Goal: Task Accomplishment & Management: Use online tool/utility

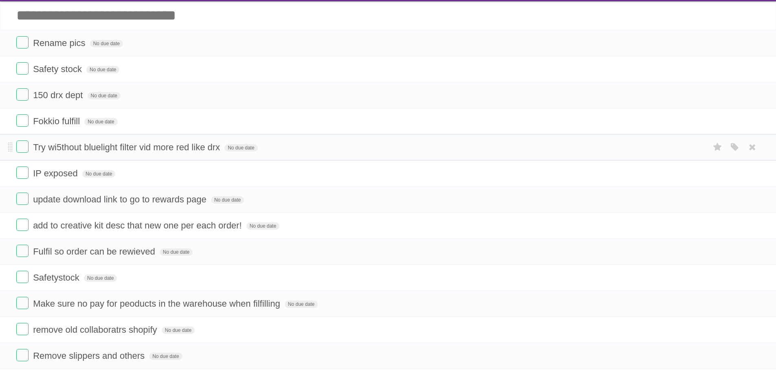
scroll to position [41, 0]
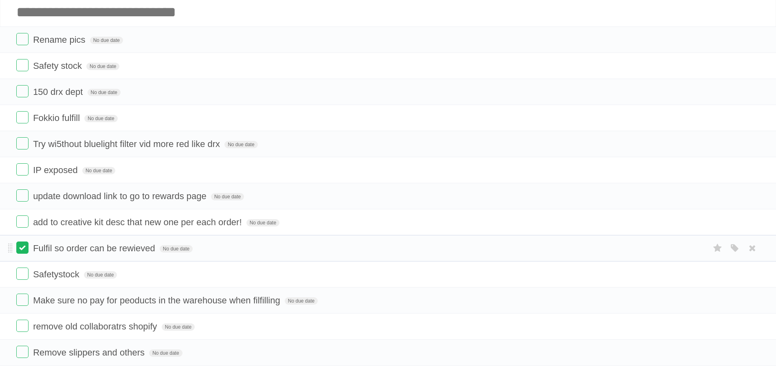
click at [23, 244] on label at bounding box center [22, 248] width 12 height 12
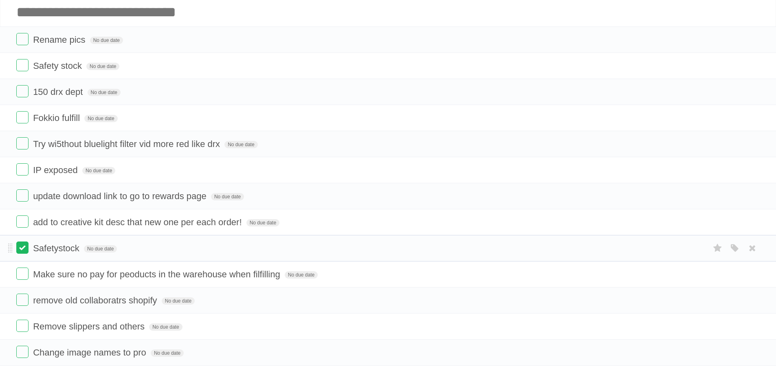
click at [25, 251] on label at bounding box center [22, 248] width 12 height 12
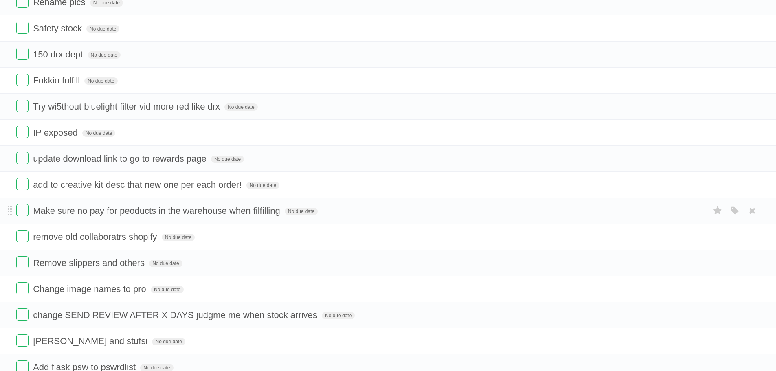
scroll to position [81, 0]
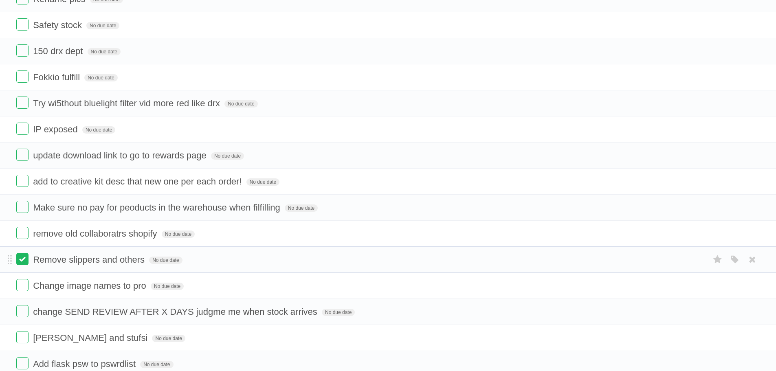
click at [25, 262] on label at bounding box center [22, 259] width 12 height 12
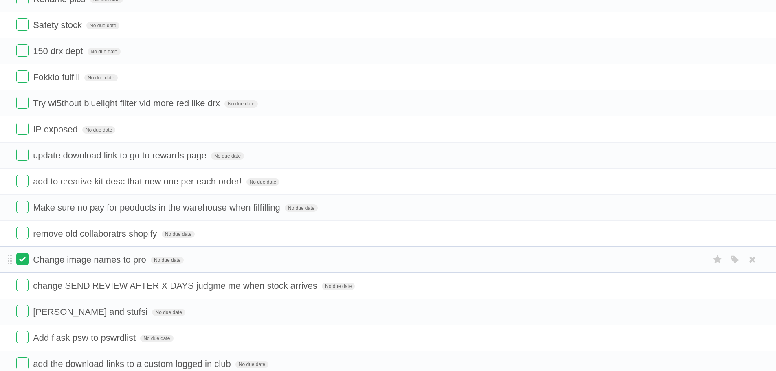
click at [25, 260] on label at bounding box center [22, 259] width 12 height 12
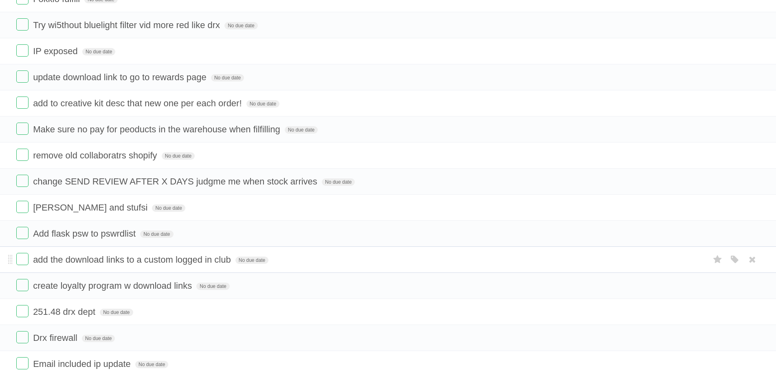
scroll to position [163, 0]
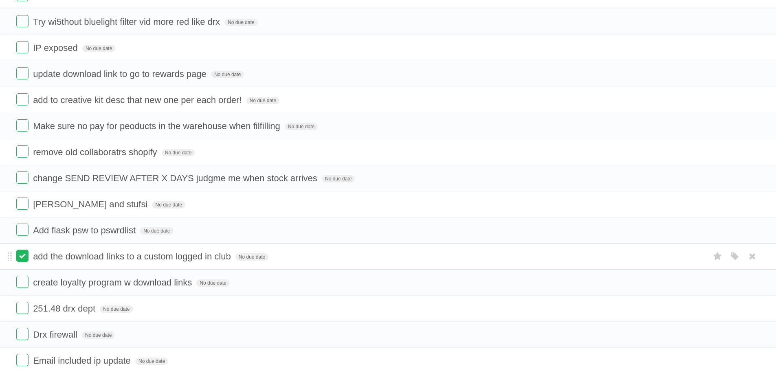
click at [26, 257] on label at bounding box center [22, 256] width 12 height 12
click at [22, 257] on label at bounding box center [22, 256] width 12 height 12
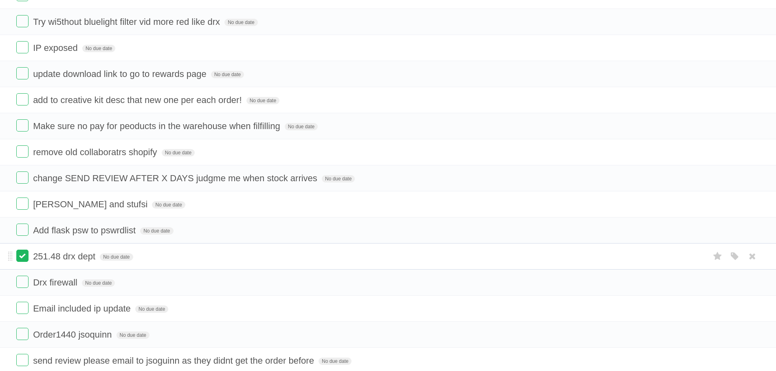
click at [22, 257] on label at bounding box center [22, 256] width 12 height 12
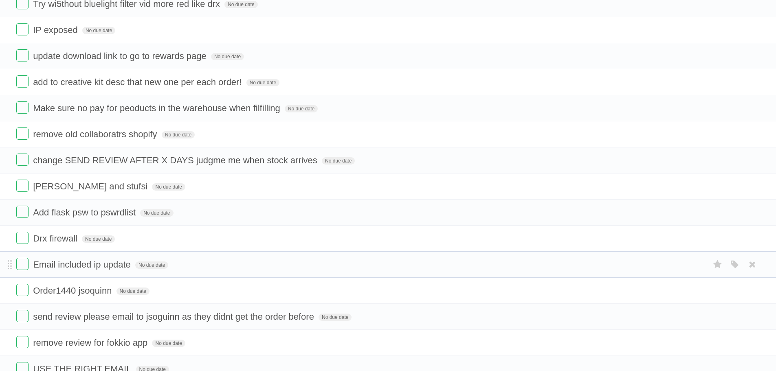
scroll to position [204, 0]
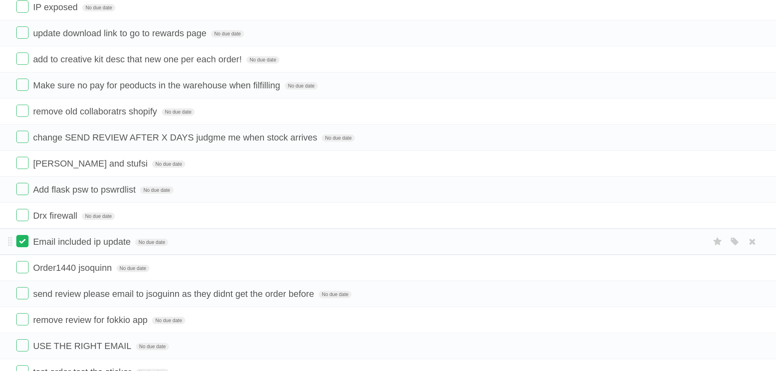
click at [26, 247] on label at bounding box center [22, 241] width 12 height 12
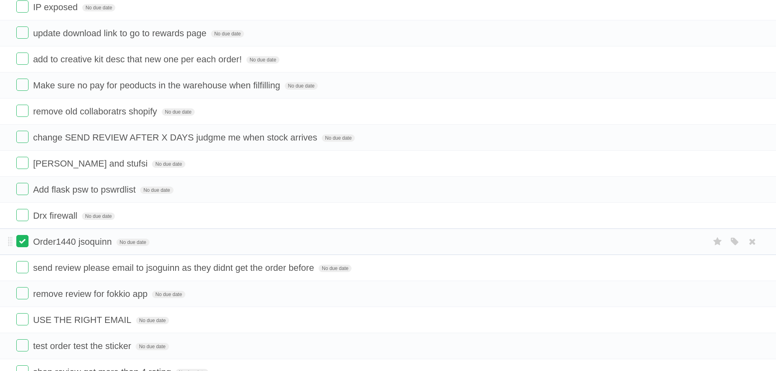
click at [24, 246] on label at bounding box center [22, 241] width 12 height 12
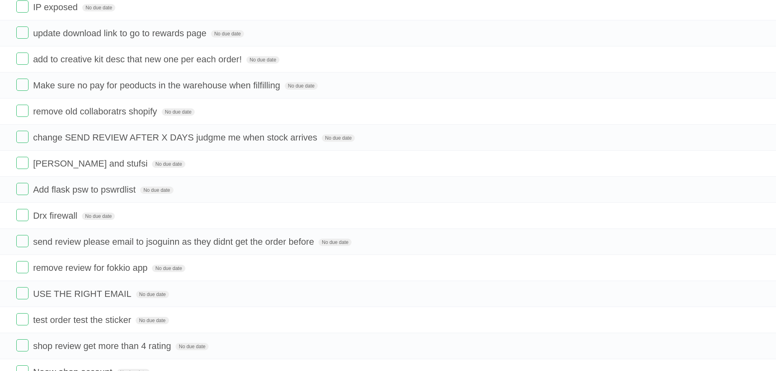
click at [24, 246] on label at bounding box center [22, 241] width 12 height 12
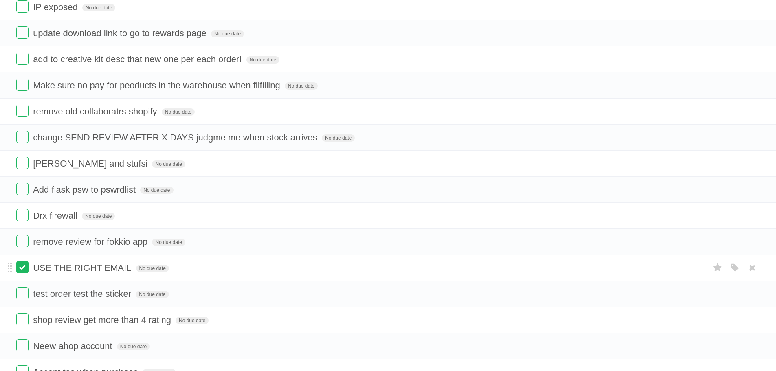
click at [24, 270] on label at bounding box center [22, 267] width 12 height 12
drag, startPoint x: 24, startPoint y: 269, endPoint x: 4, endPoint y: 265, distance: 20.9
click at [4, 265] on li "test order test the sticker No due date White Red Blue Green Purple Orange" at bounding box center [388, 268] width 776 height 26
click at [230, 264] on form "test order test the sticker No due date White Red Blue Green Purple Orange" at bounding box center [387, 267] width 743 height 13
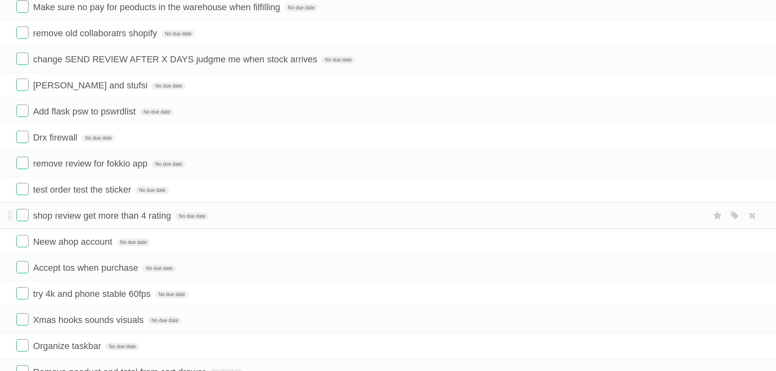
scroll to position [285, 0]
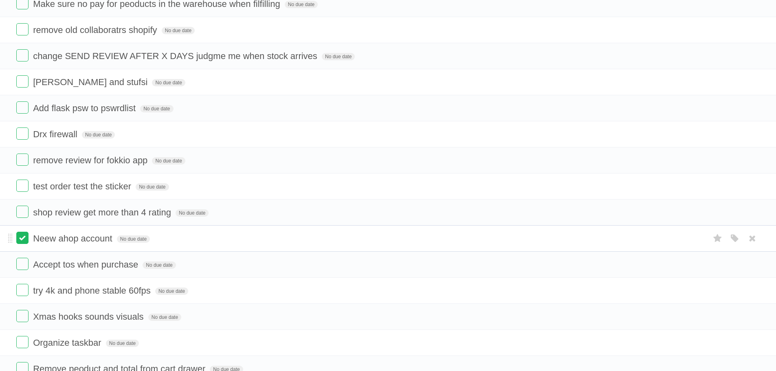
click at [26, 241] on label at bounding box center [22, 238] width 12 height 12
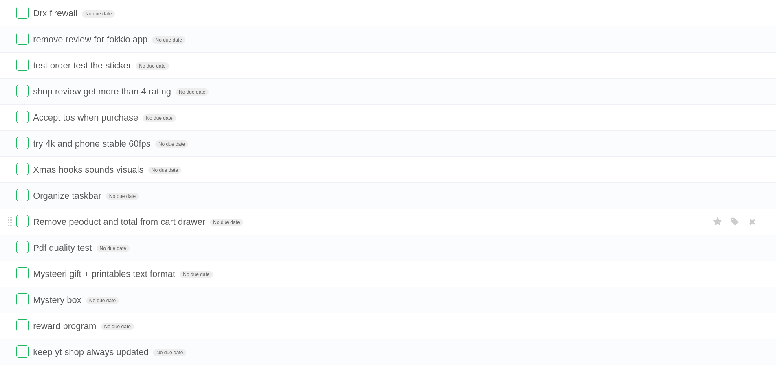
scroll to position [407, 0]
click at [27, 273] on label at bounding box center [22, 272] width 12 height 12
click at [23, 301] on label at bounding box center [22, 298] width 12 height 12
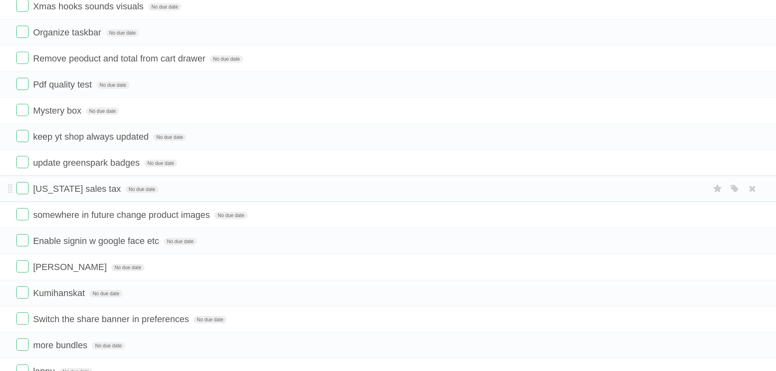
scroll to position [570, 0]
click at [22, 267] on label at bounding box center [22, 265] width 12 height 12
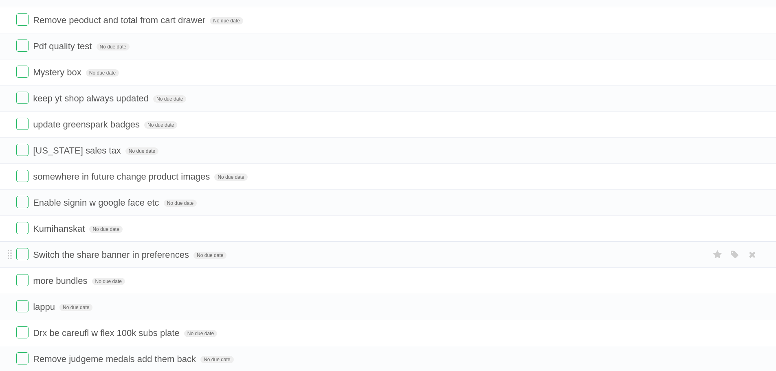
scroll to position [611, 0]
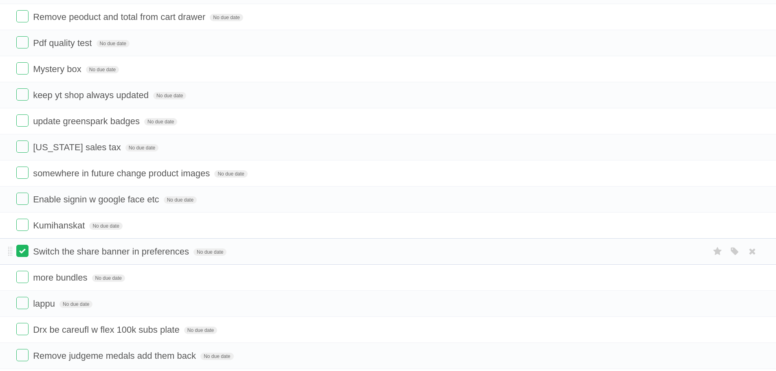
click at [20, 252] on label at bounding box center [22, 251] width 12 height 12
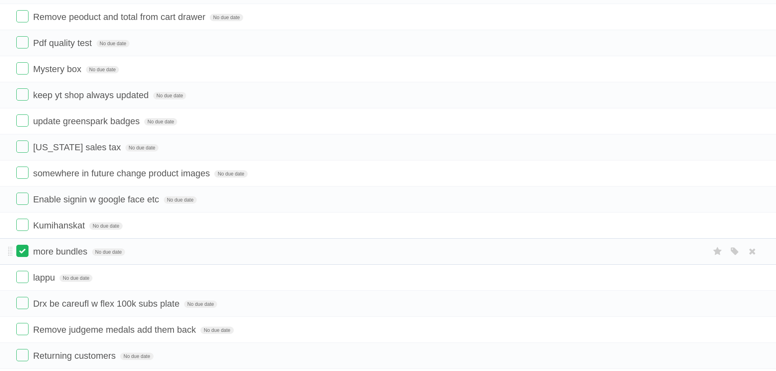
click at [24, 277] on label at bounding box center [22, 277] width 12 height 12
click at [22, 255] on label at bounding box center [22, 251] width 12 height 12
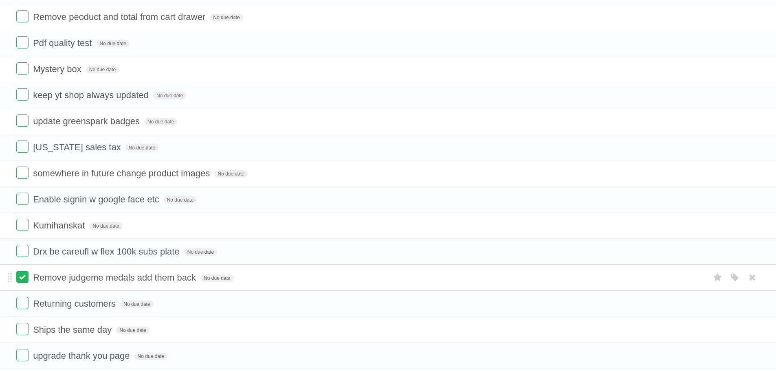
click at [24, 275] on label at bounding box center [22, 277] width 12 height 12
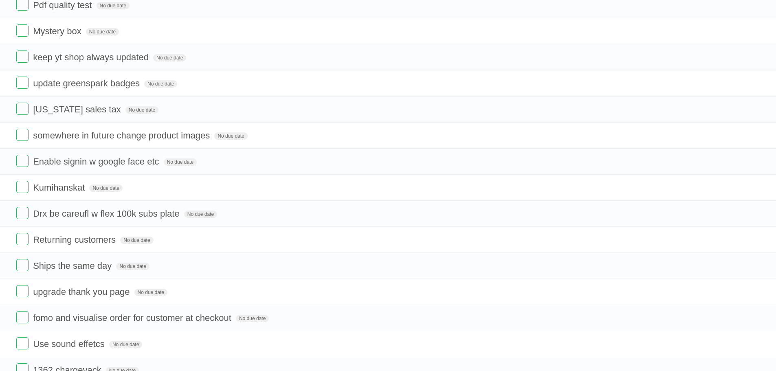
scroll to position [652, 0]
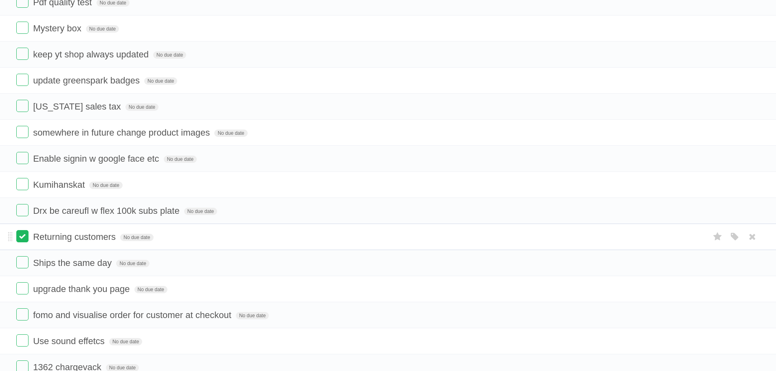
click at [23, 241] on label at bounding box center [22, 236] width 12 height 12
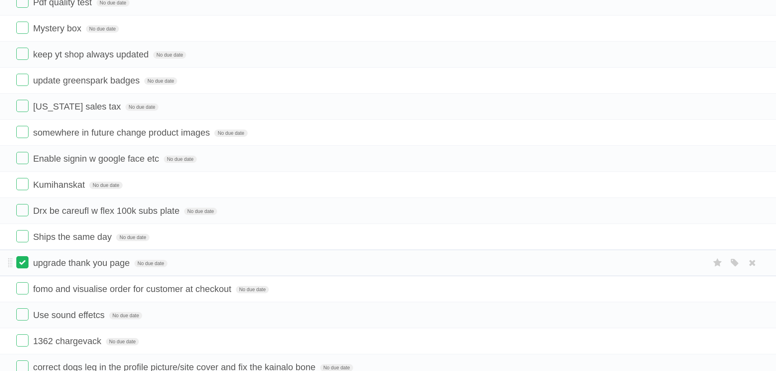
click at [22, 262] on label at bounding box center [22, 262] width 12 height 12
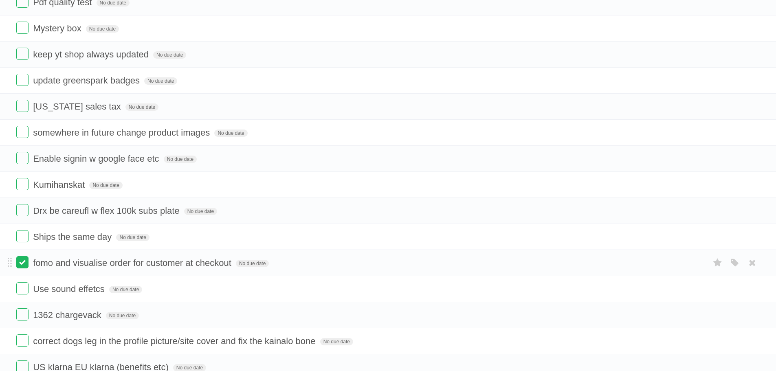
click at [24, 265] on label at bounding box center [22, 262] width 12 height 12
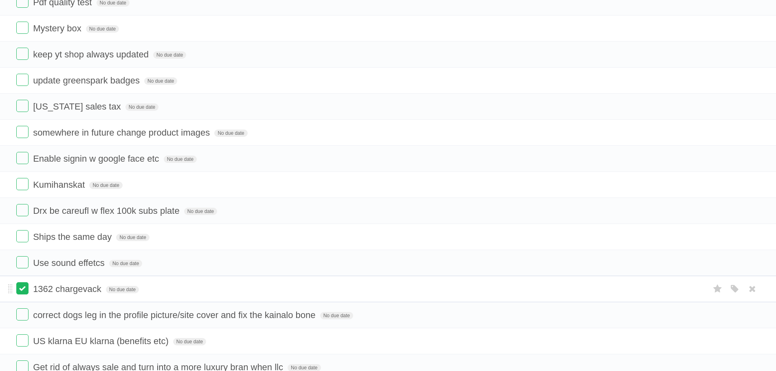
click at [23, 283] on label at bounding box center [22, 288] width 12 height 12
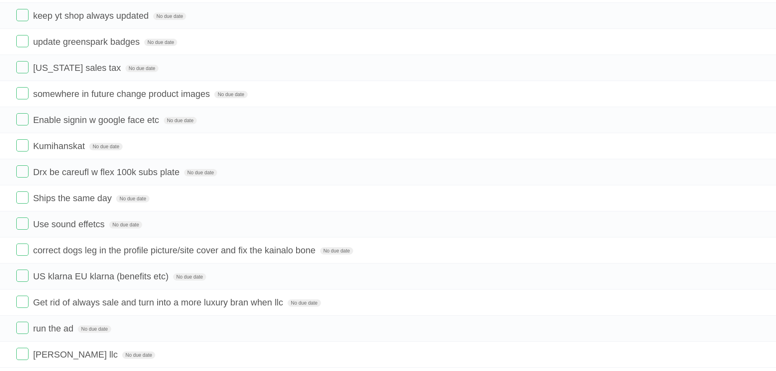
scroll to position [692, 0]
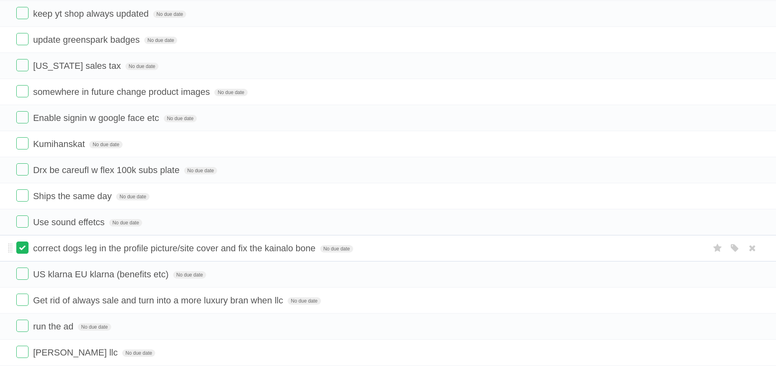
click at [24, 251] on label at bounding box center [22, 248] width 12 height 12
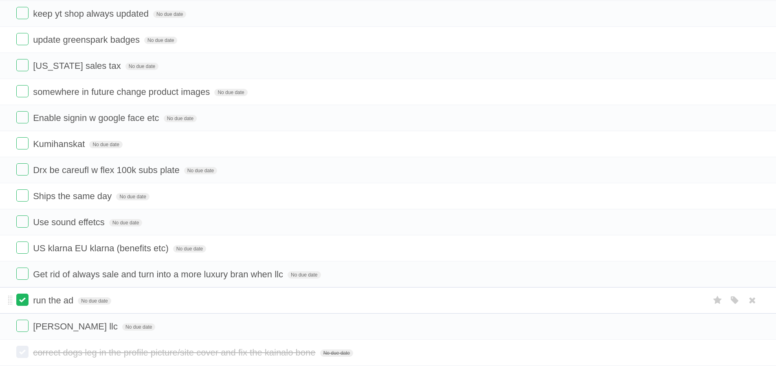
click at [23, 299] on label at bounding box center [22, 300] width 12 height 12
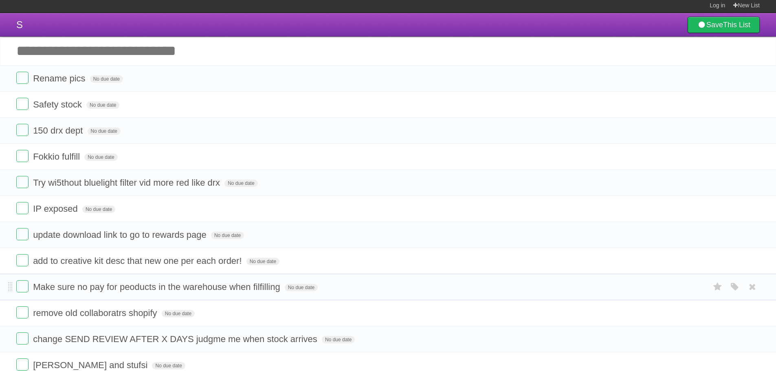
scroll to position [0, 0]
